Goal: Task Accomplishment & Management: Use online tool/utility

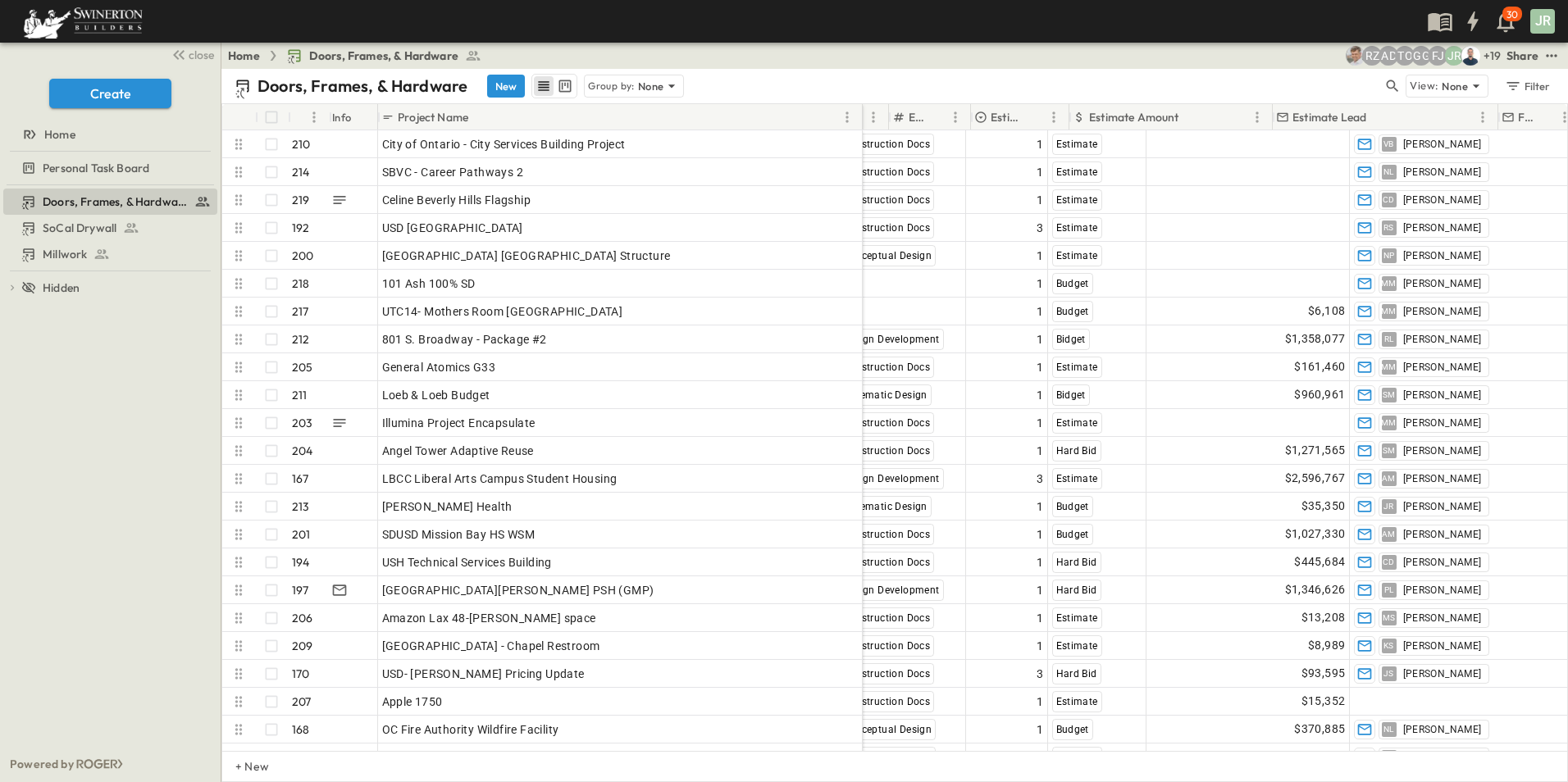
scroll to position [0, 996]
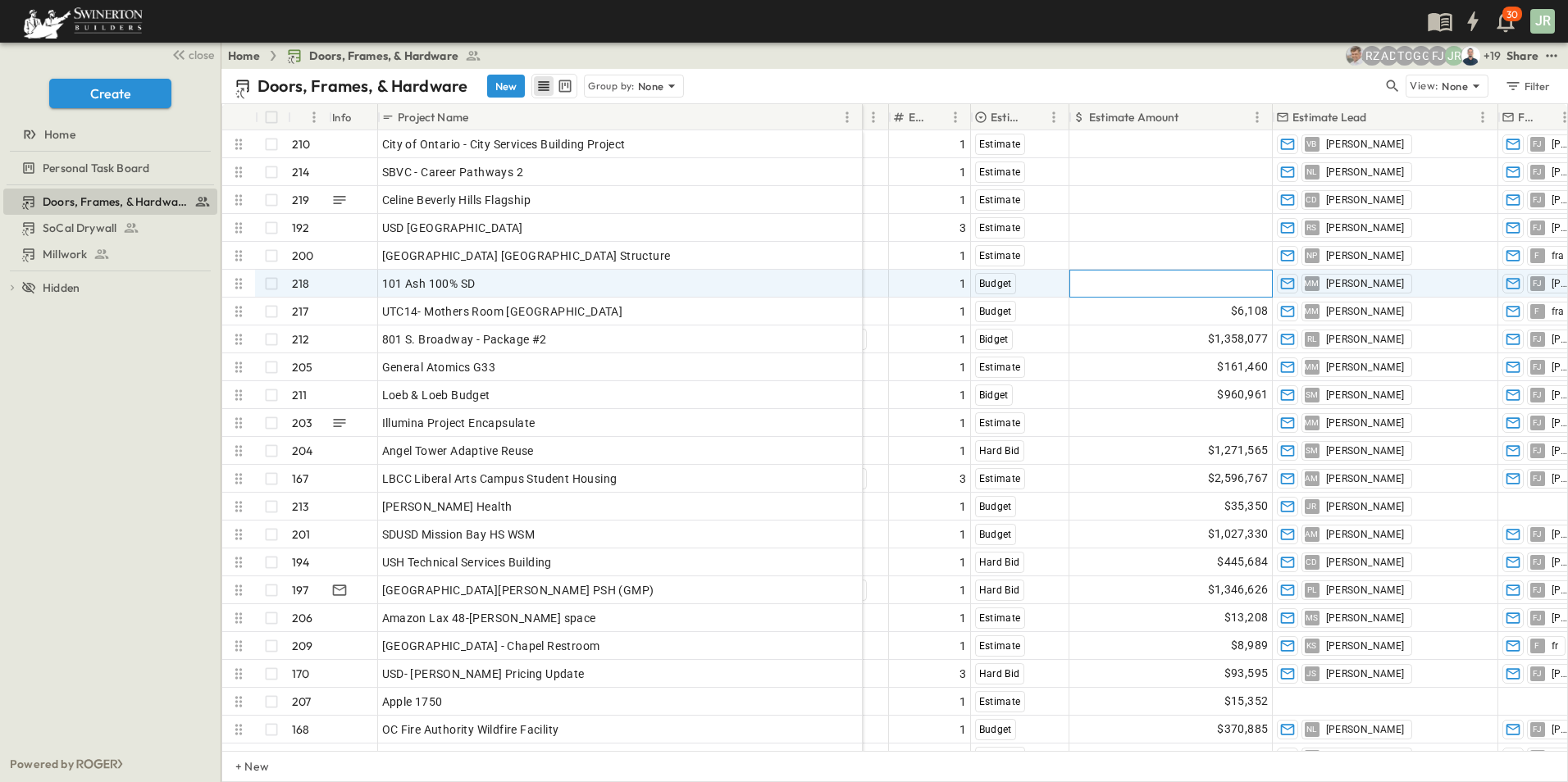
click at [1210, 284] on span "Add Amount" at bounding box center [1235, 284] width 68 height 16
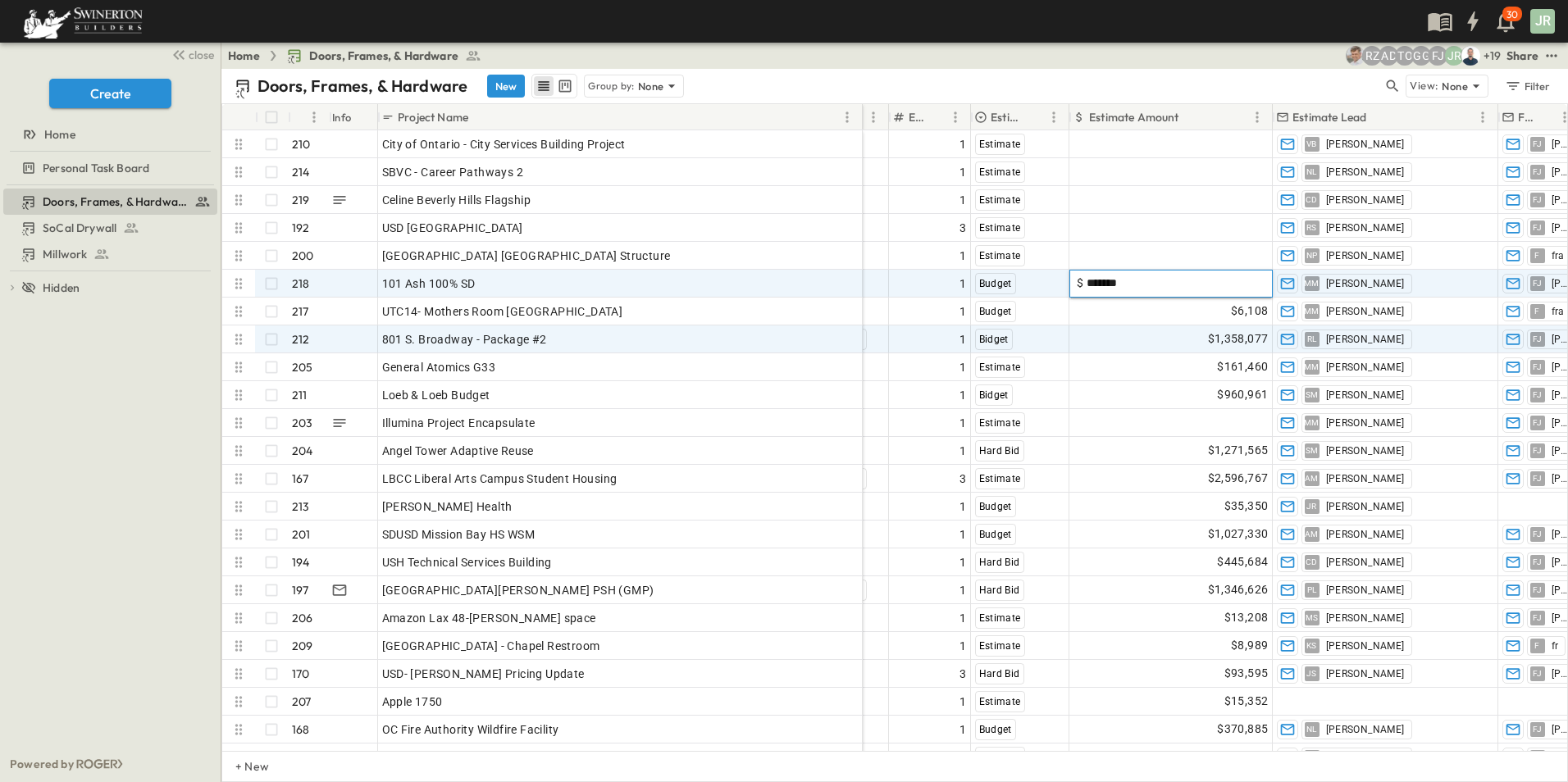
type input "*******"
click at [1138, 332] on div "$1,358,077" at bounding box center [1170, 340] width 202 height 26
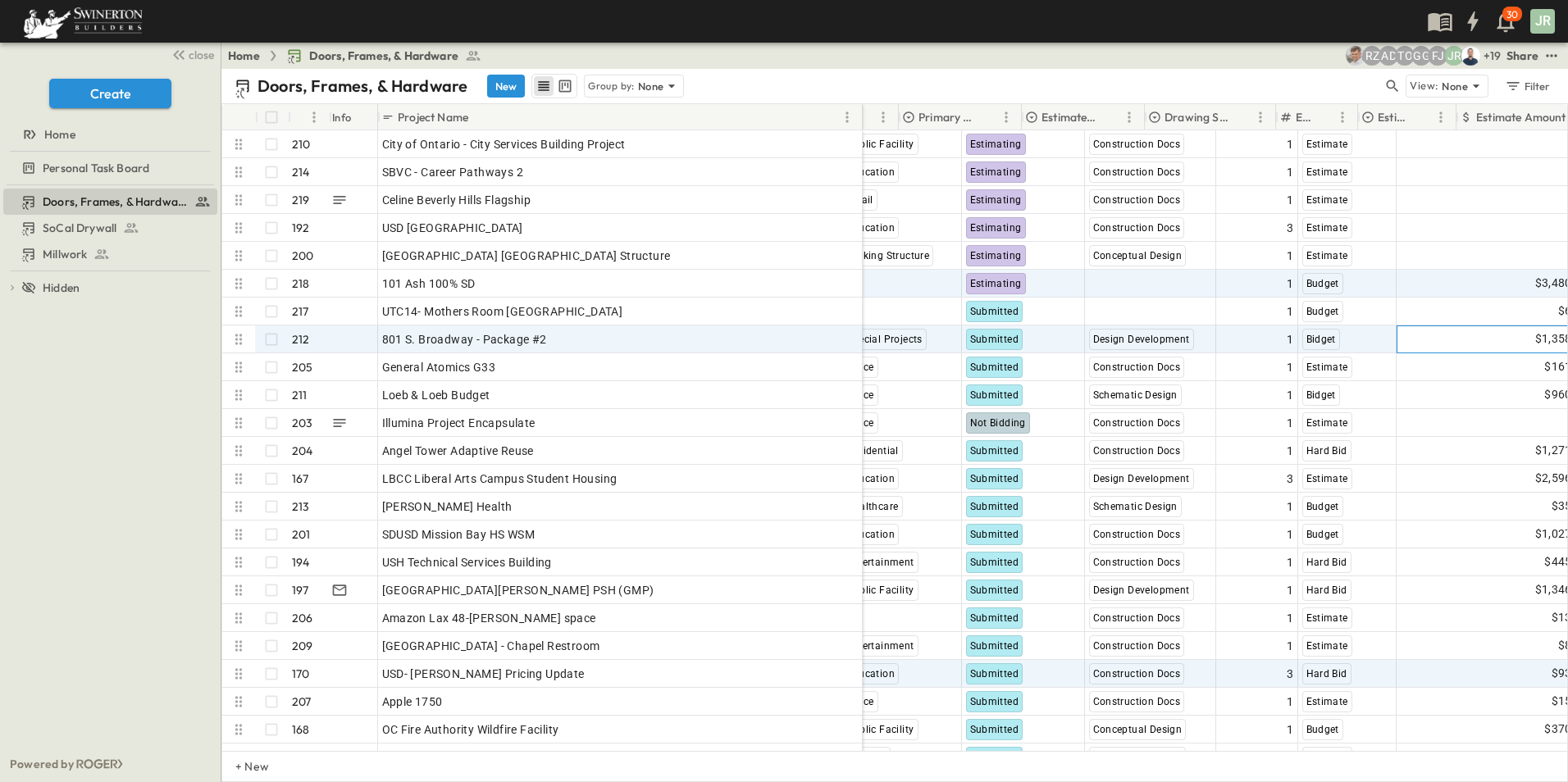
scroll to position [0, 610]
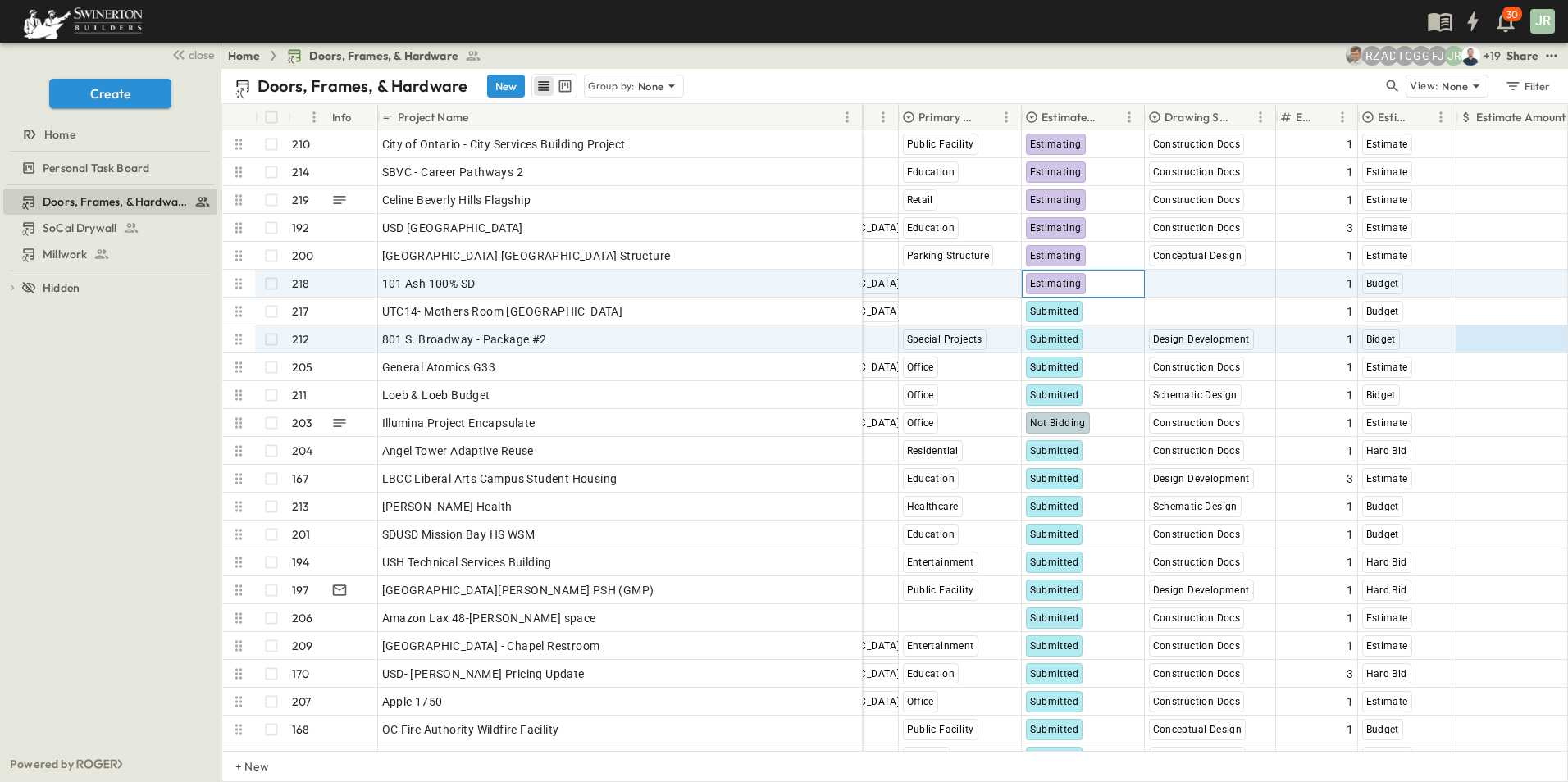
click at [1067, 284] on span "Estimating" at bounding box center [1056, 284] width 52 height 12
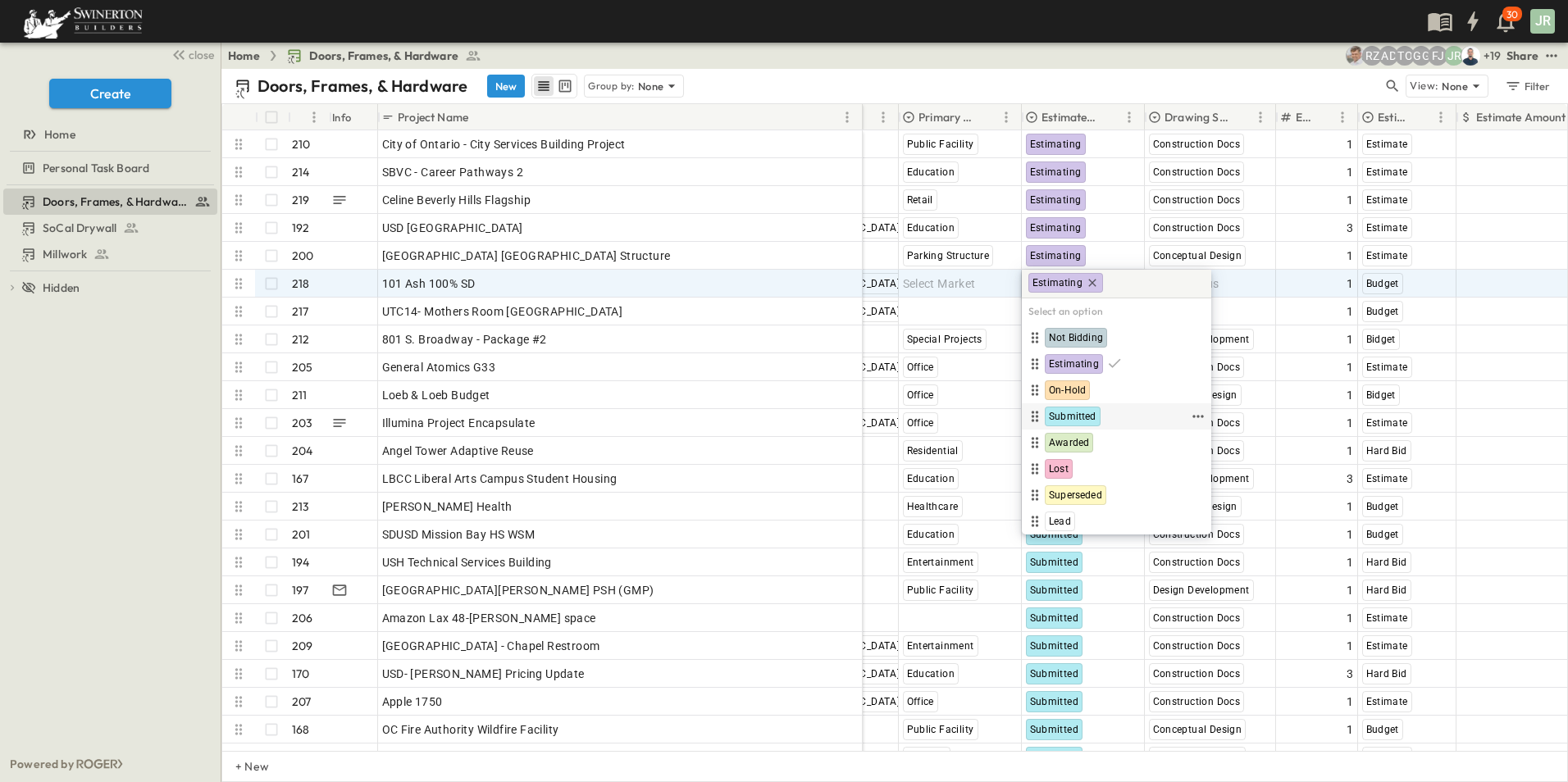
click at [1077, 417] on span "Submitted" at bounding box center [1073, 417] width 48 height 13
